Goal: Task Accomplishment & Management: Use online tool/utility

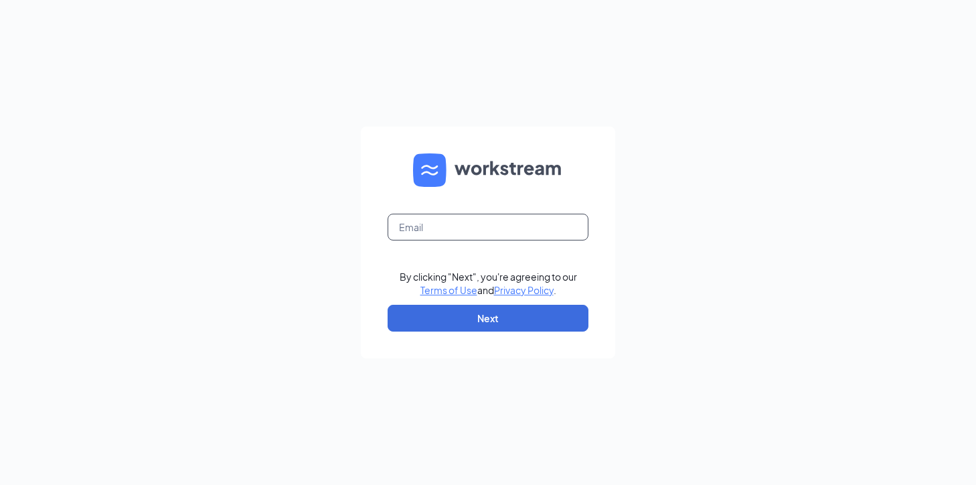
click at [439, 226] on input "text" at bounding box center [488, 227] width 201 height 27
type input "[PERSON_NAME][EMAIL_ADDRESS][DOMAIN_NAME]"
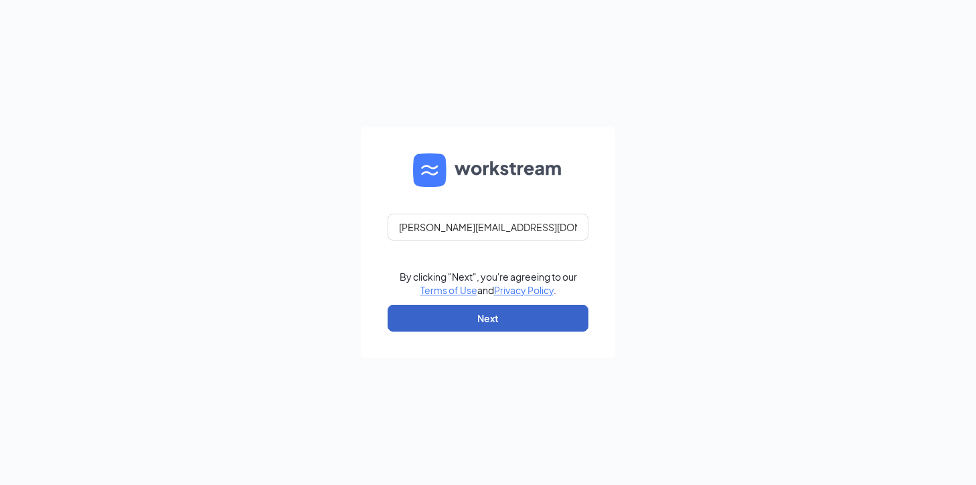
click at [488, 314] on button "Next" at bounding box center [488, 318] width 201 height 27
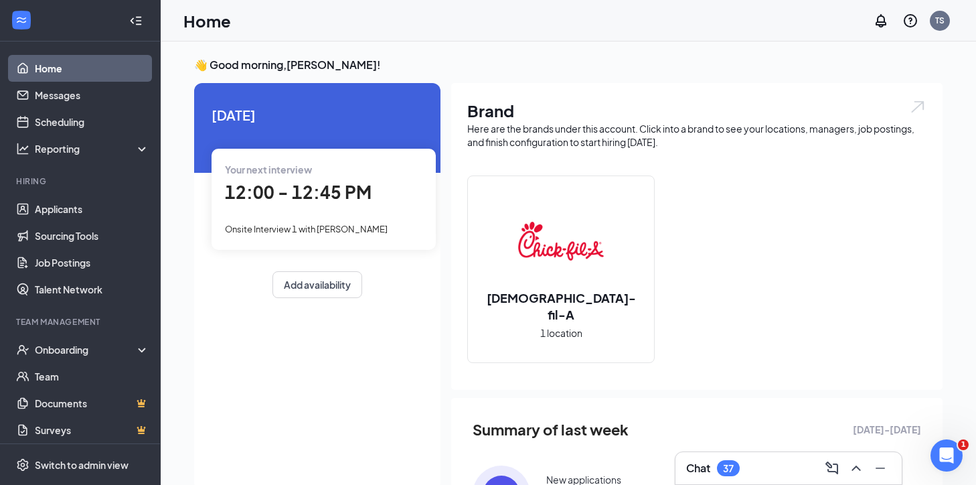
click at [283, 189] on span "12:00 - 12:45 PM" at bounding box center [298, 192] width 147 height 22
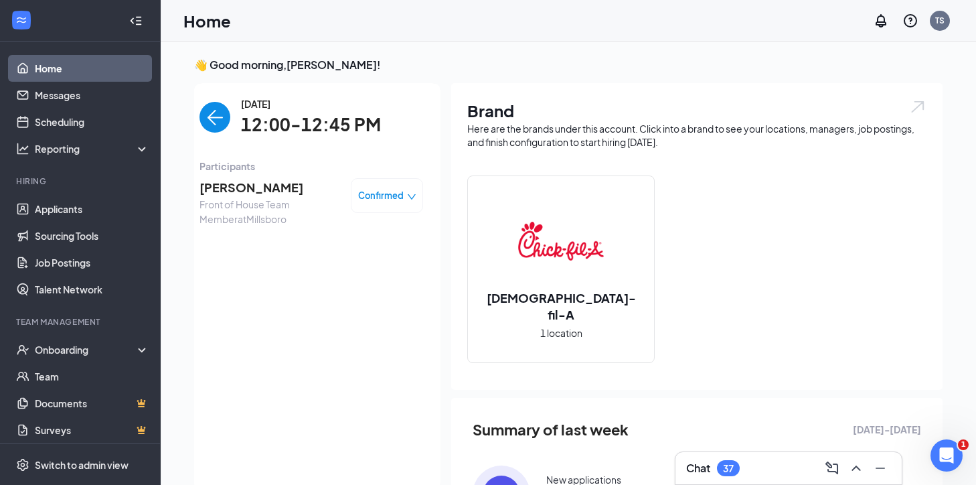
scroll to position [5, 0]
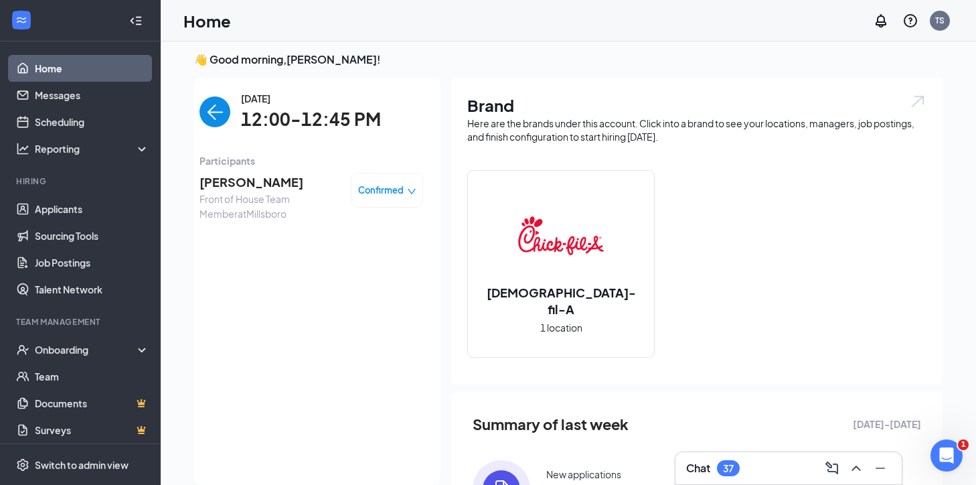
click at [244, 184] on span "Karen Valle" at bounding box center [270, 182] width 141 height 19
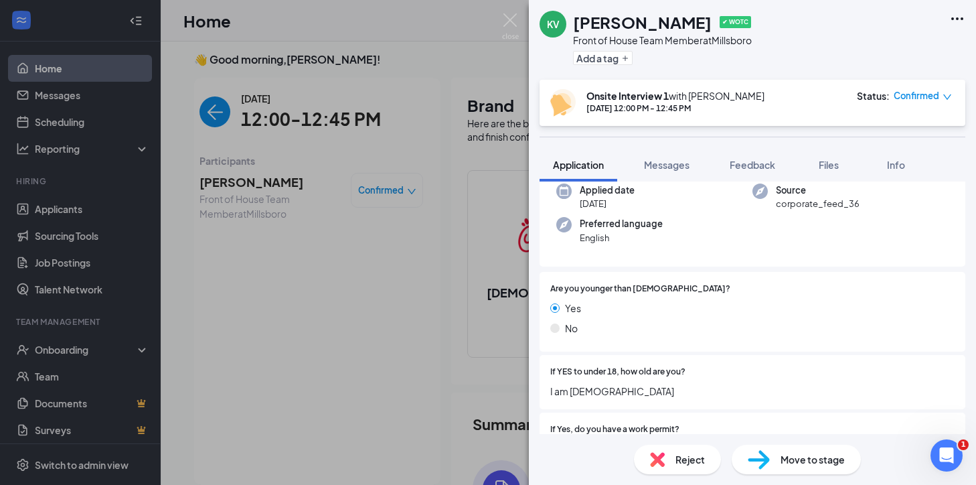
scroll to position [143, 0]
click at [749, 163] on span "Feedback" at bounding box center [753, 165] width 46 height 12
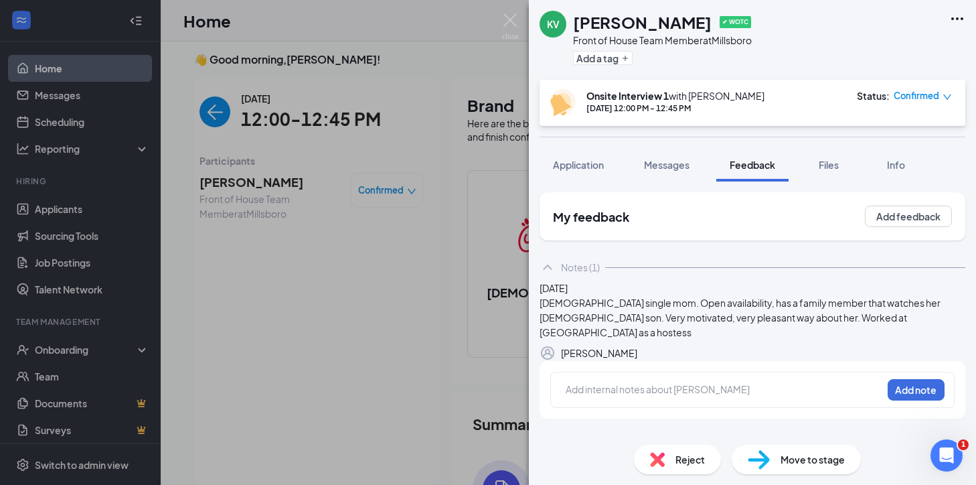
scroll to position [15, 0]
click at [561, 157] on button "Application" at bounding box center [579, 164] width 78 height 33
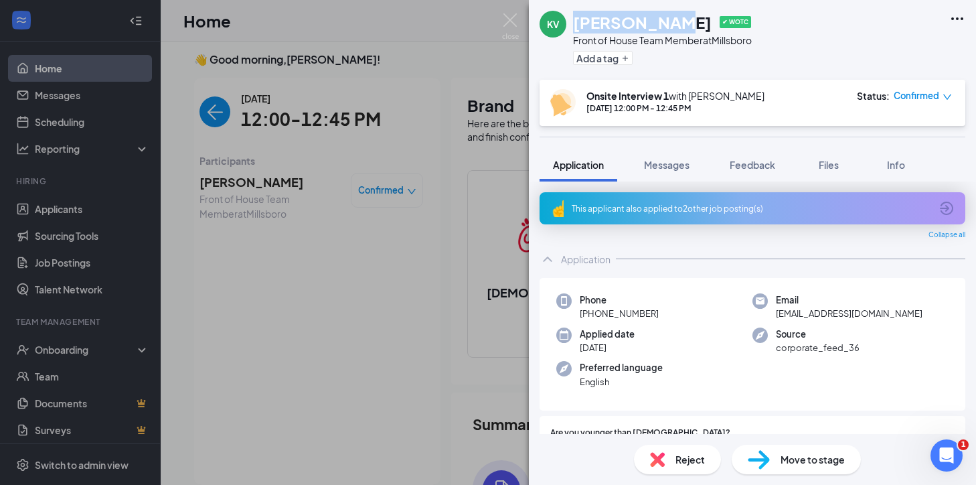
drag, startPoint x: 661, startPoint y: 17, endPoint x: 575, endPoint y: 18, distance: 86.4
click at [575, 18] on div "Karen Valle ✔ WOTC" at bounding box center [662, 22] width 179 height 23
copy h1 "Karen Valle"
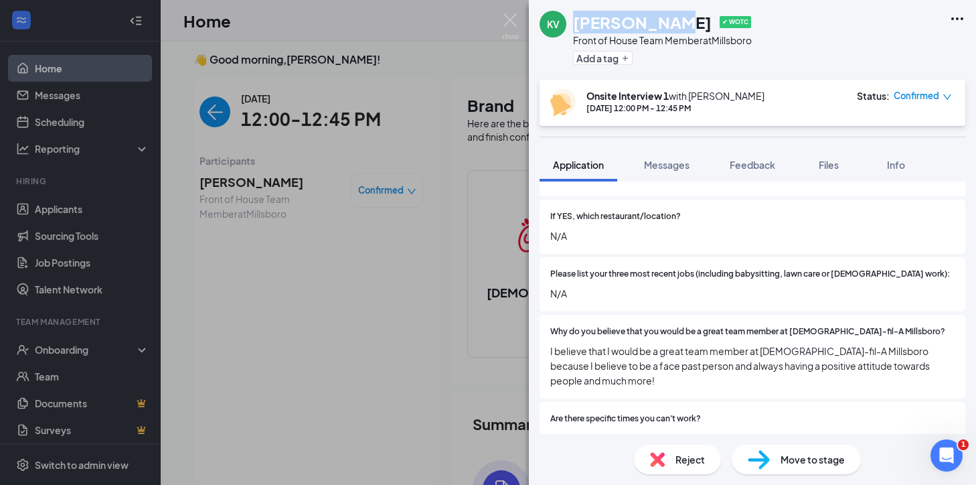
scroll to position [534, 0]
click at [666, 169] on span "Messages" at bounding box center [667, 165] width 46 height 12
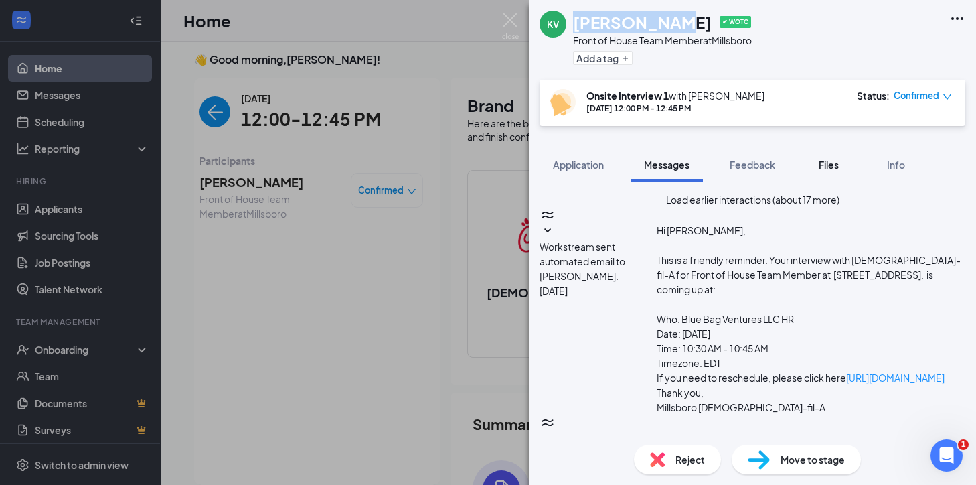
click at [841, 171] on button "Files" at bounding box center [829, 164] width 54 height 33
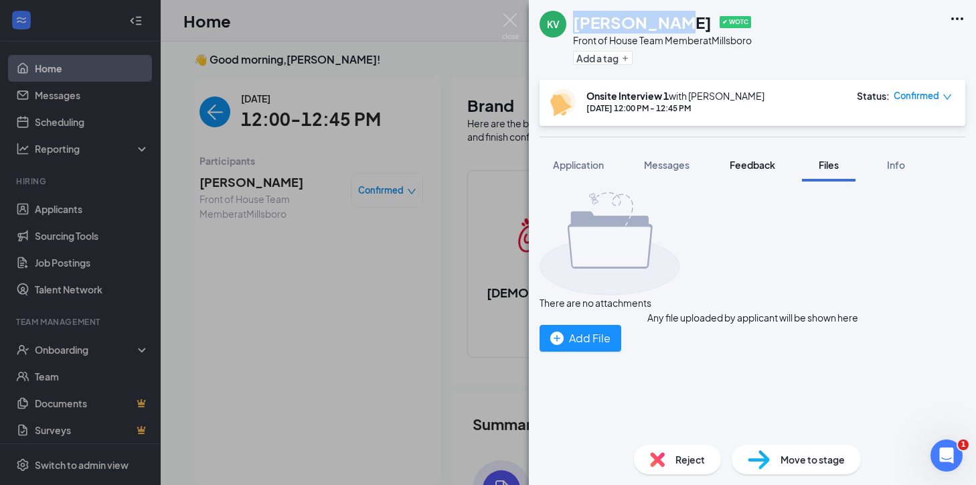
click at [740, 158] on div "Feedback" at bounding box center [753, 164] width 46 height 13
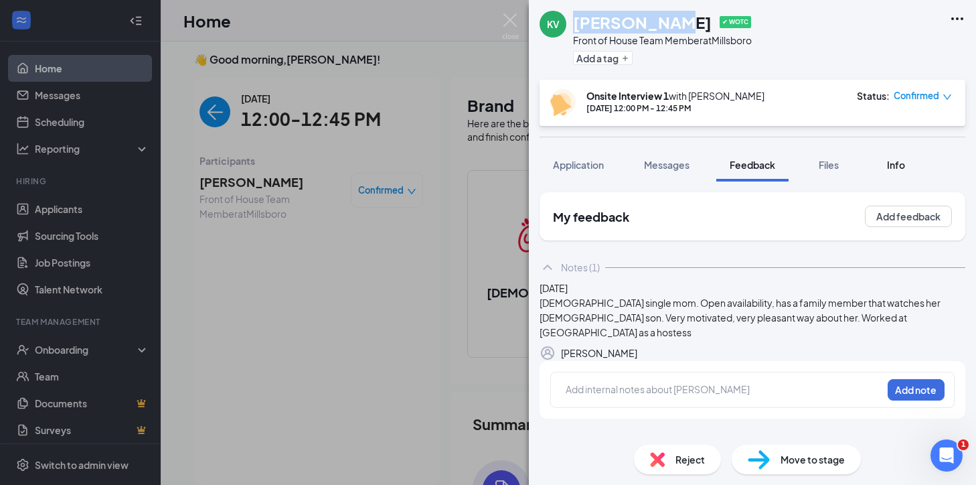
click at [891, 153] on button "Info" at bounding box center [896, 164] width 54 height 33
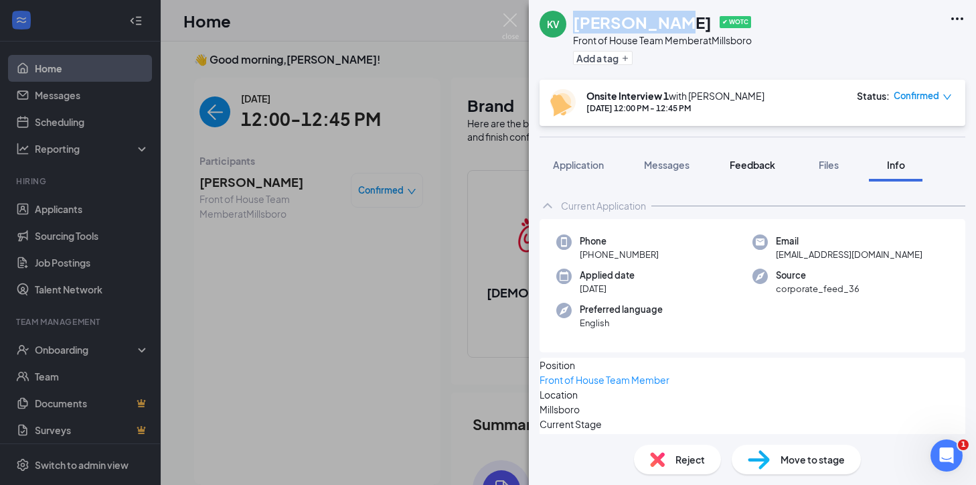
click at [751, 162] on span "Feedback" at bounding box center [753, 165] width 46 height 12
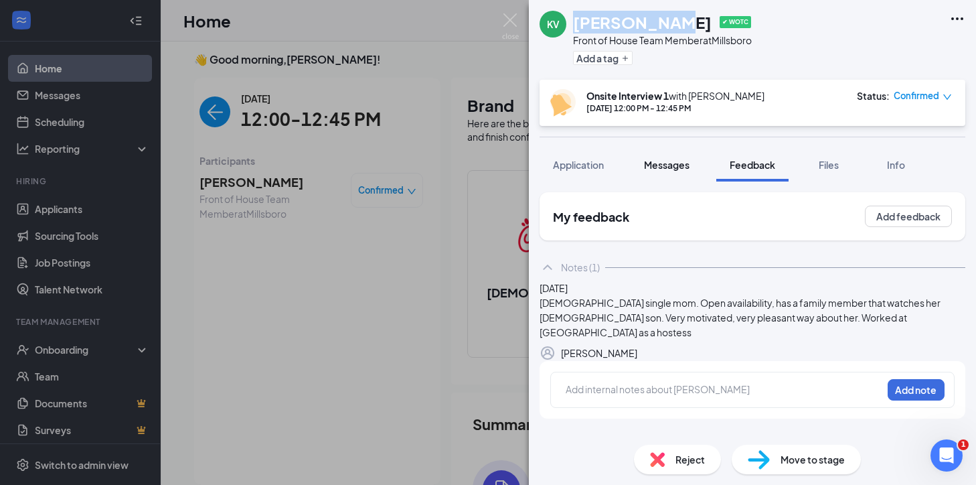
click at [656, 163] on span "Messages" at bounding box center [667, 165] width 46 height 12
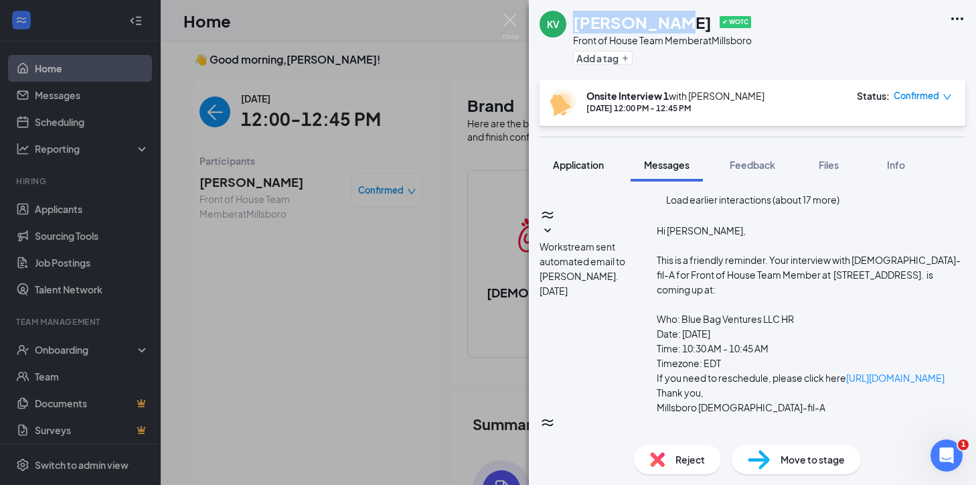
scroll to position [544, 0]
click at [586, 162] on span "Application" at bounding box center [578, 165] width 51 height 12
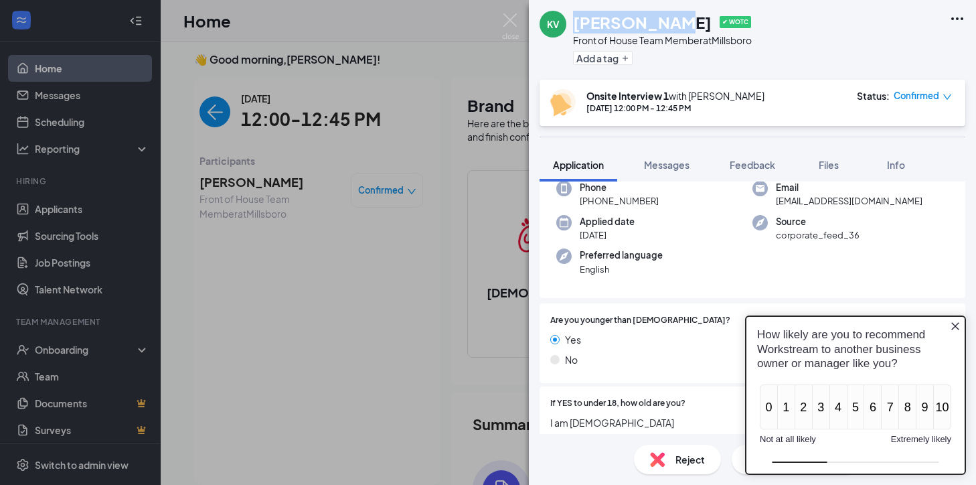
scroll to position [115, 0]
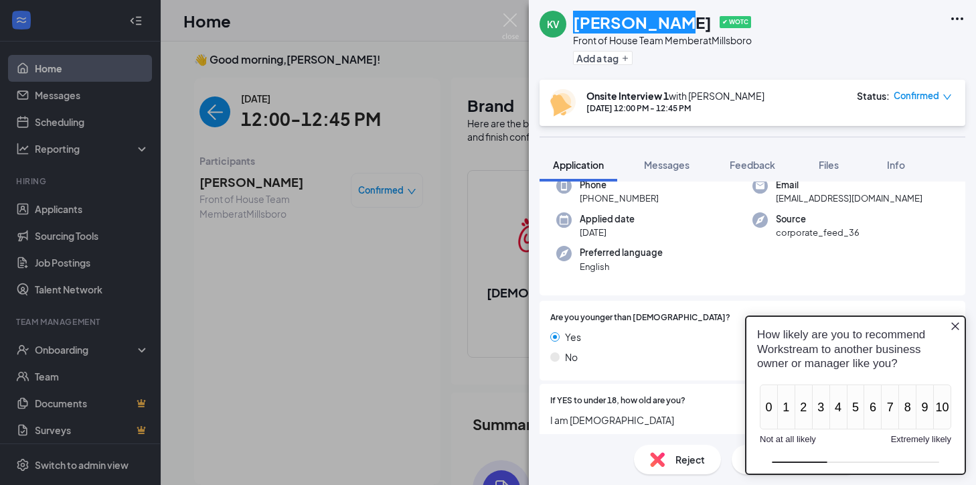
click at [956, 326] on icon "Close button" at bounding box center [956, 326] width 8 height 8
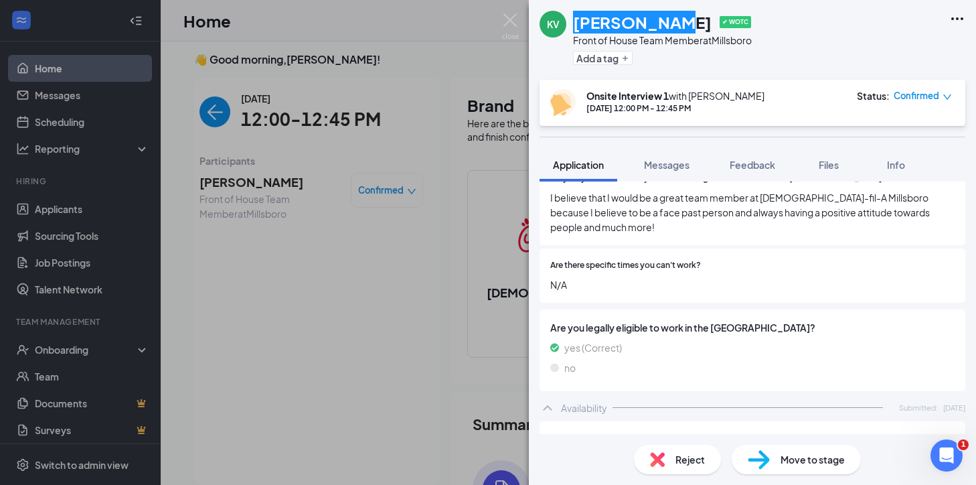
scroll to position [0, 0]
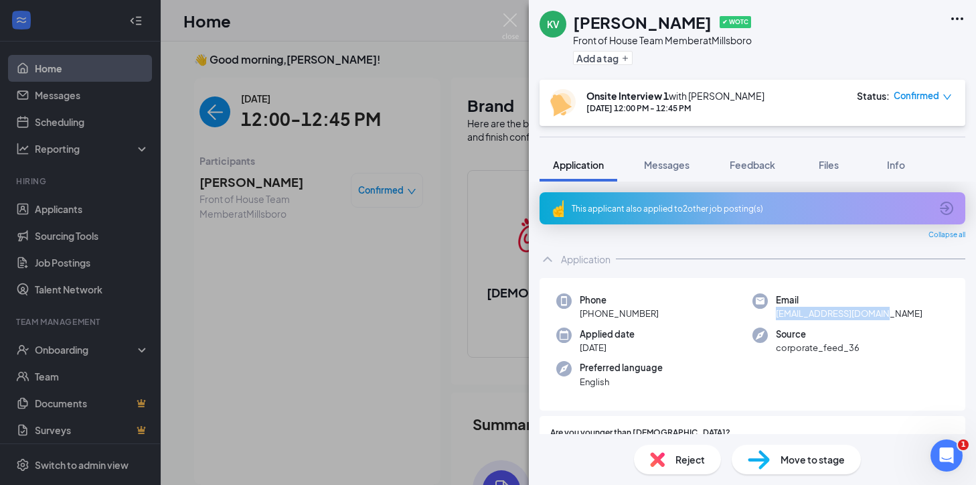
drag, startPoint x: 883, startPoint y: 316, endPoint x: 777, endPoint y: 319, distance: 106.5
click at [777, 319] on div "Email yulisava2007@gmail.com" at bounding box center [851, 306] width 196 height 27
copy span "yulisava2007@gmail.com"
click at [731, 299] on div "Phone +1 (302) 500-2734" at bounding box center [655, 306] width 196 height 27
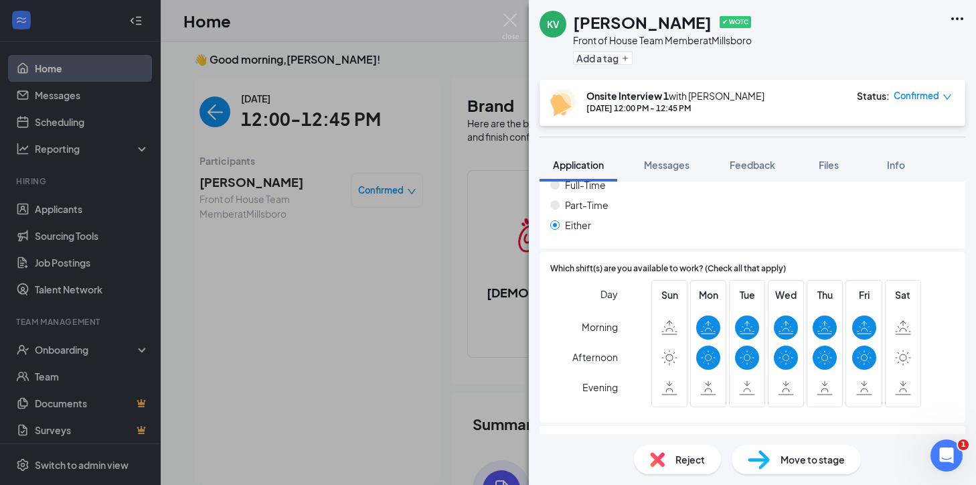
scroll to position [1060, 0]
